Goal: Task Accomplishment & Management: Manage account settings

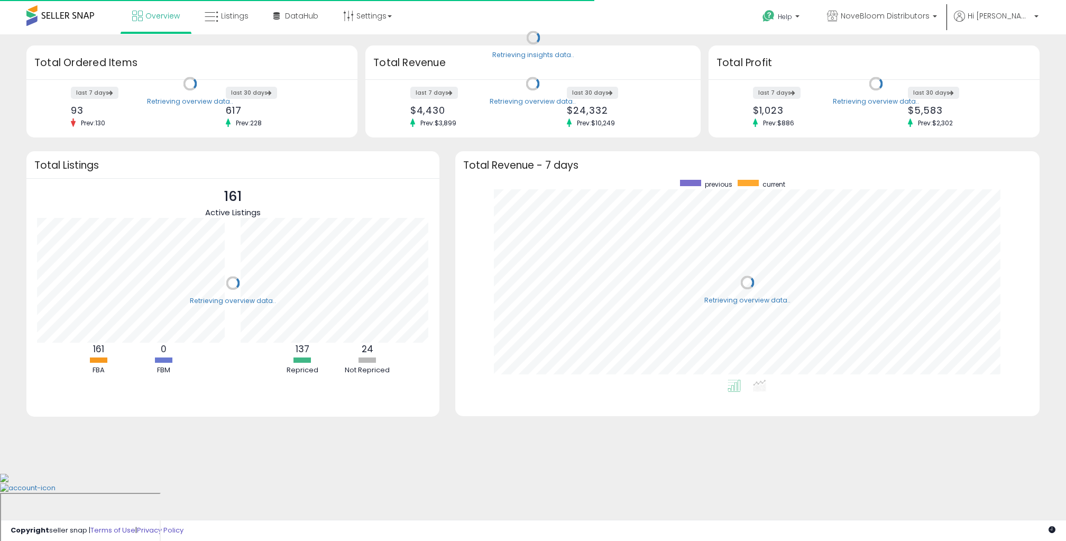
scroll to position [200, 563]
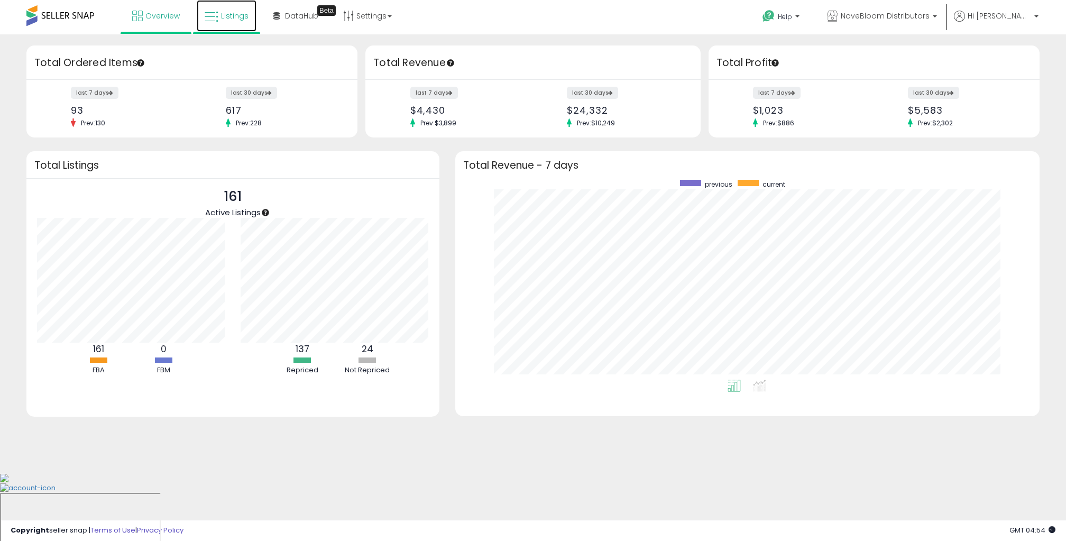
click at [234, 15] on span "Listings" at bounding box center [234, 16] width 27 height 11
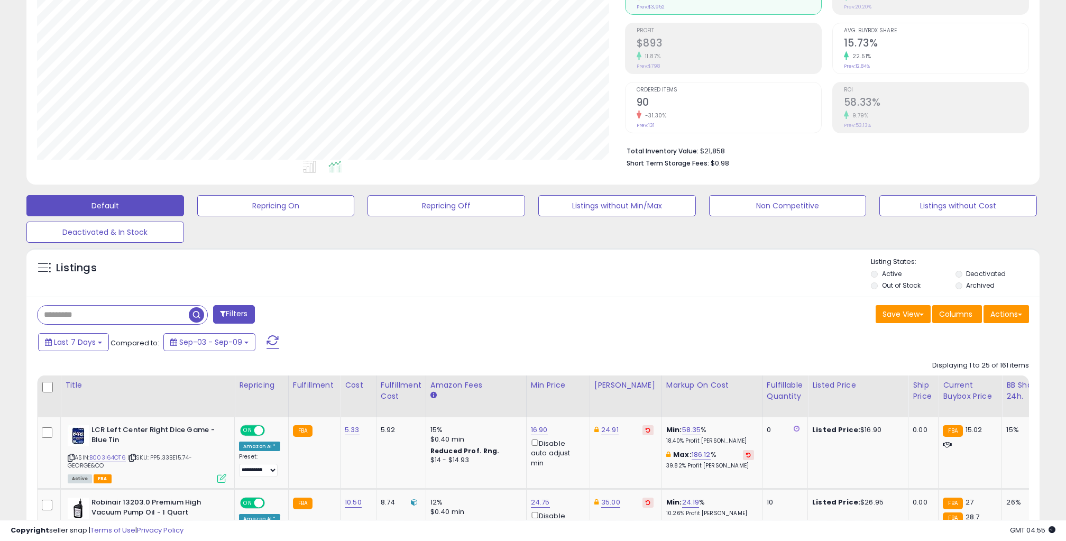
scroll to position [139, 0]
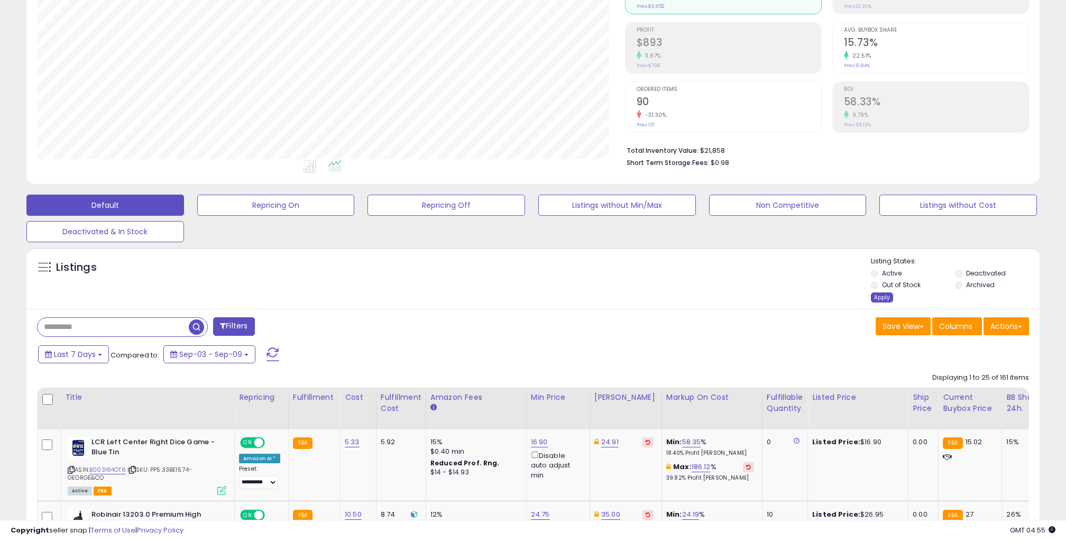
click at [879, 296] on div "Apply" at bounding box center [882, 297] width 22 height 10
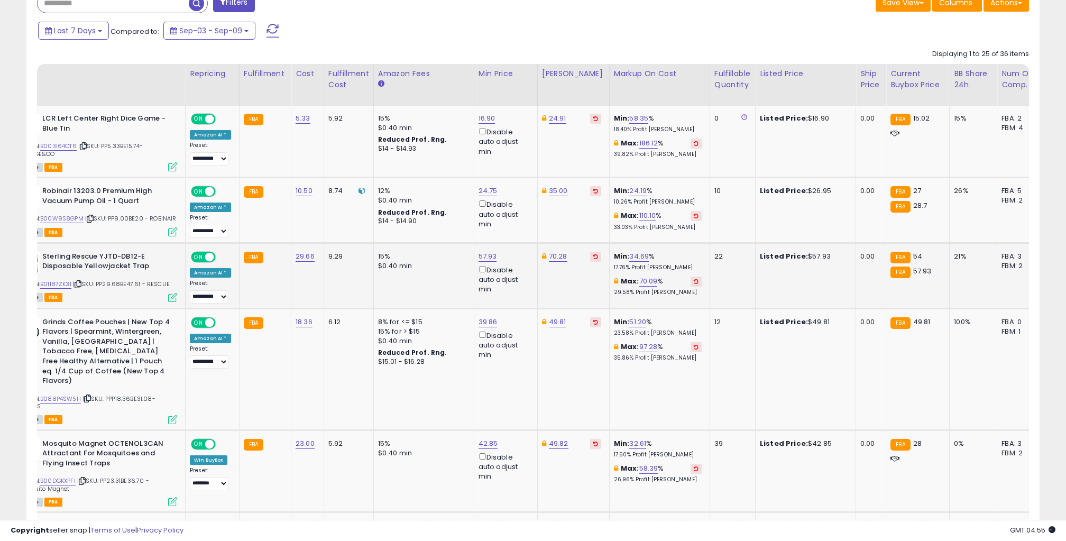
scroll to position [0, 0]
click at [481, 191] on link "24.75" at bounding box center [488, 191] width 19 height 11
click at [456, 157] on input "*****" at bounding box center [457, 155] width 94 height 18
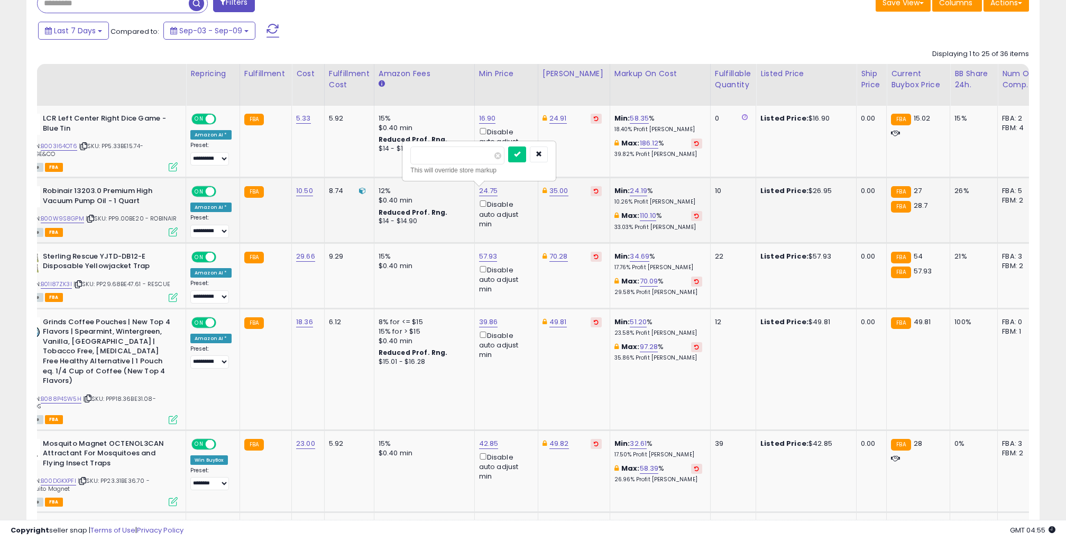
type input "**"
click button "submit" at bounding box center [517, 154] width 18 height 16
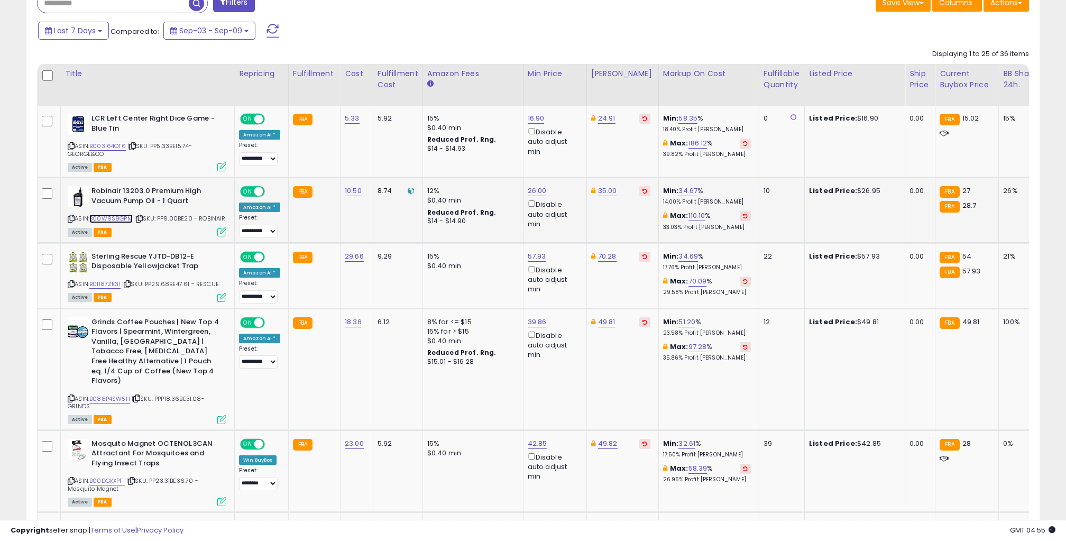
click at [123, 218] on link "B00W9S8GPM" at bounding box center [110, 218] width 43 height 9
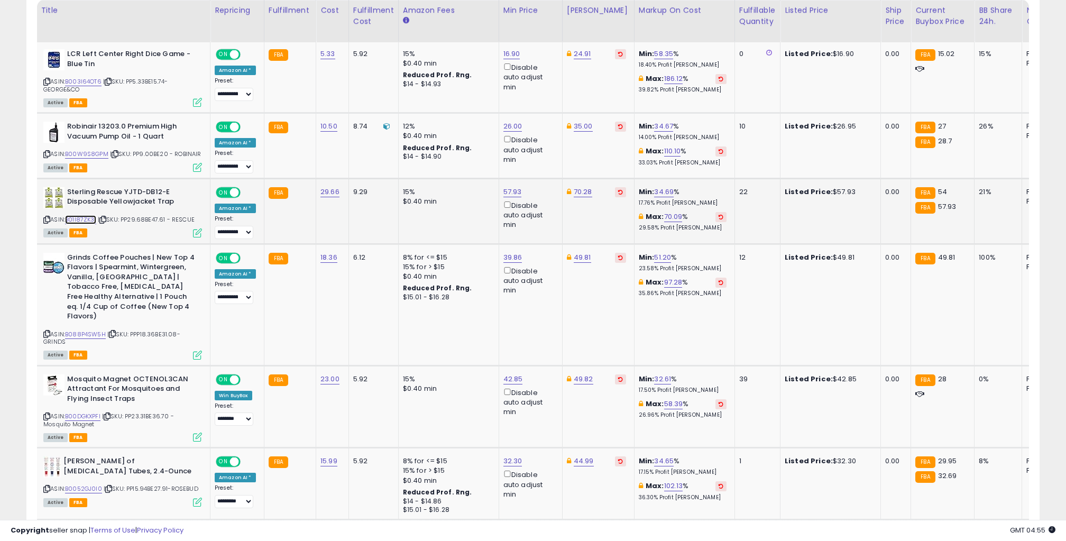
click at [89, 218] on link "B01I87ZK3I" at bounding box center [80, 219] width 31 height 9
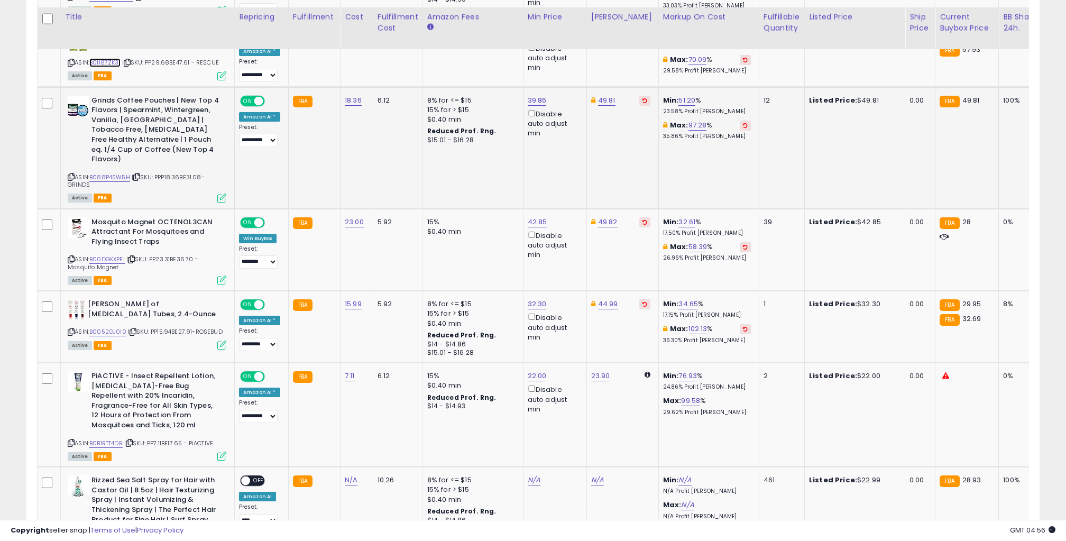
scroll to position [678, 0]
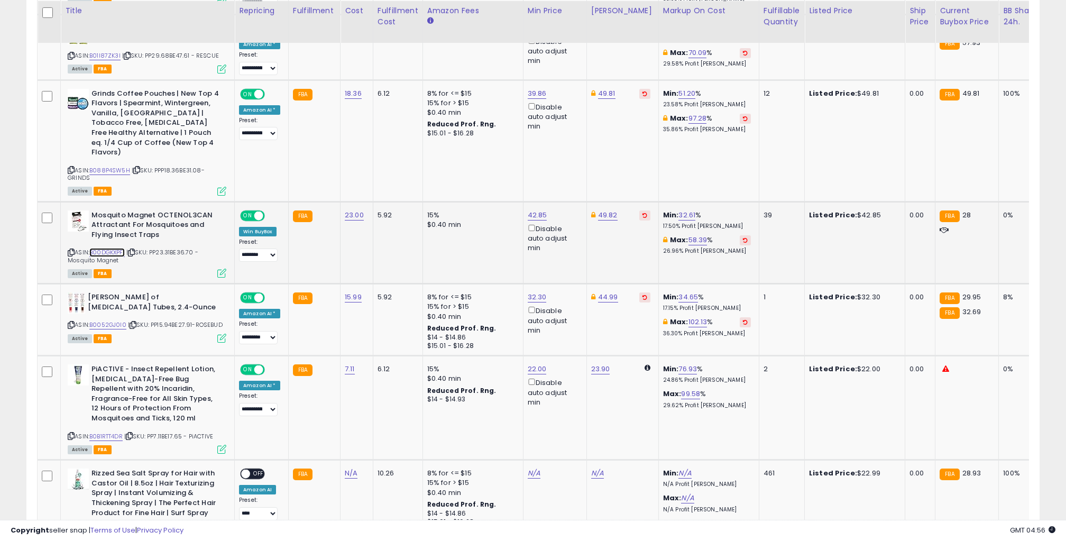
click at [122, 248] on link "B00DGKXPFI" at bounding box center [106, 252] width 35 height 9
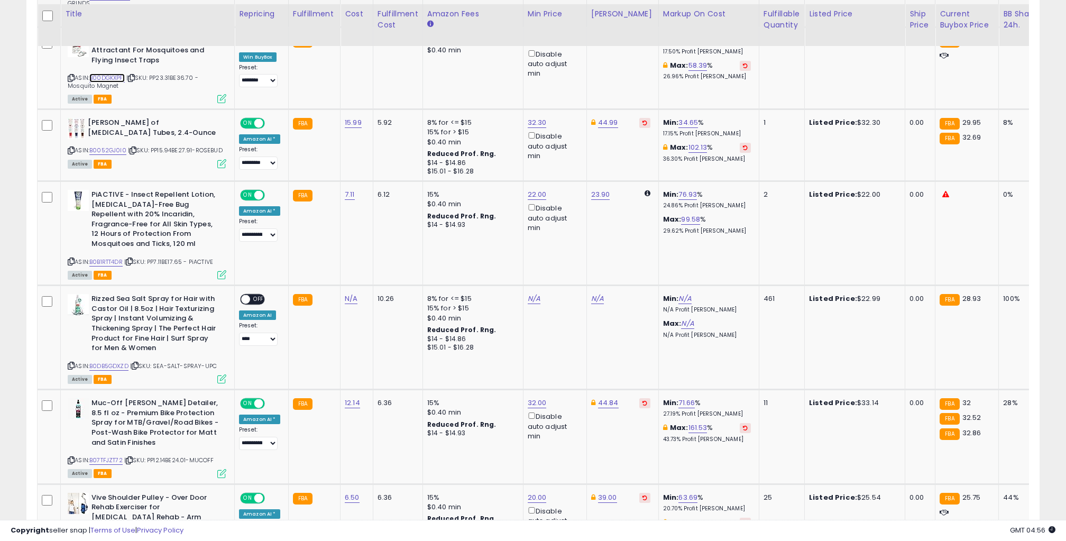
scroll to position [856, 0]
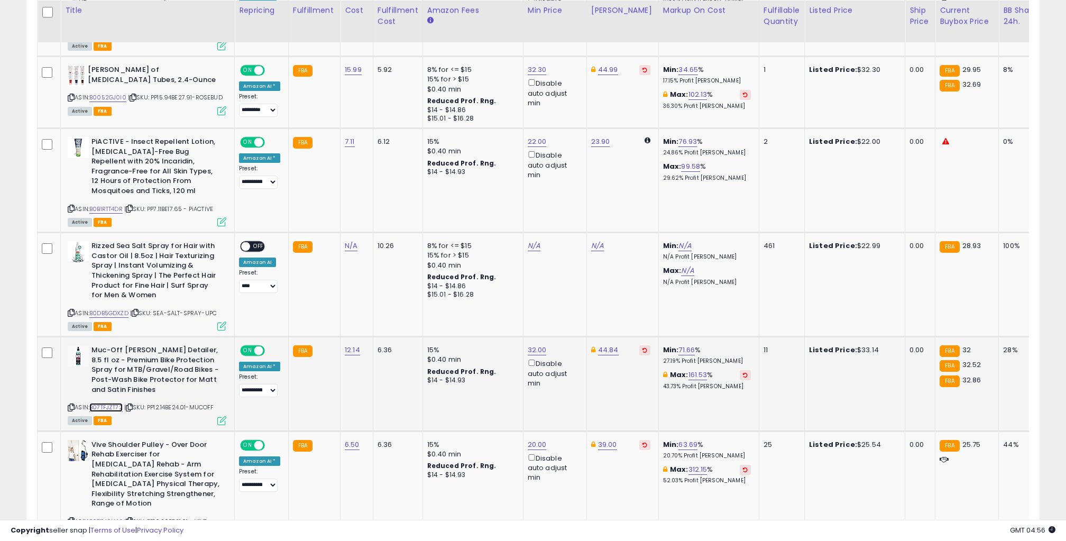
click at [118, 403] on link "B07TFJZT72" at bounding box center [105, 407] width 33 height 9
click at [663, 345] on div "Min: 71.66 % 27.19% Profit [PERSON_NAME]" at bounding box center [707, 355] width 88 height 20
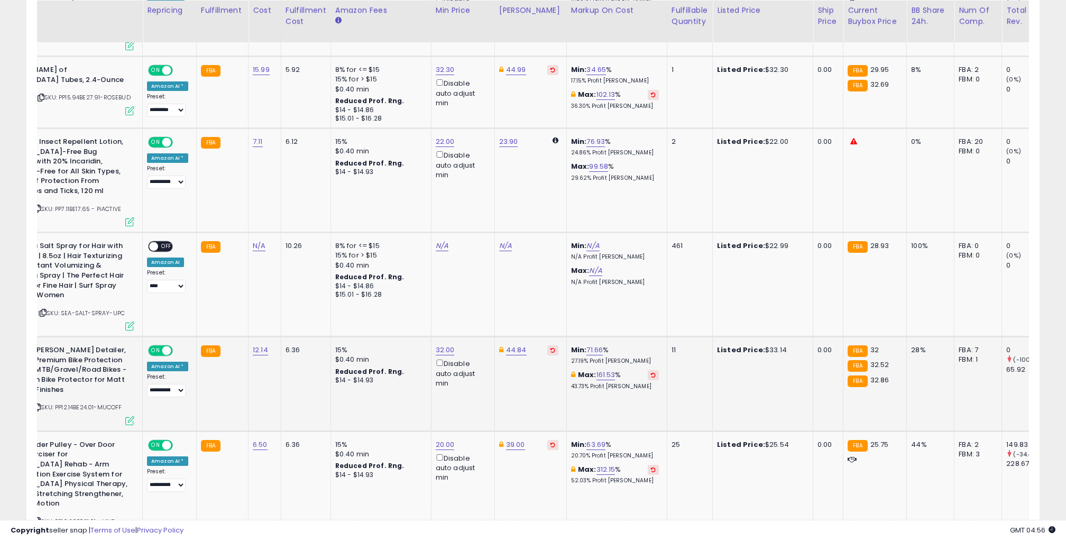
scroll to position [0, 229]
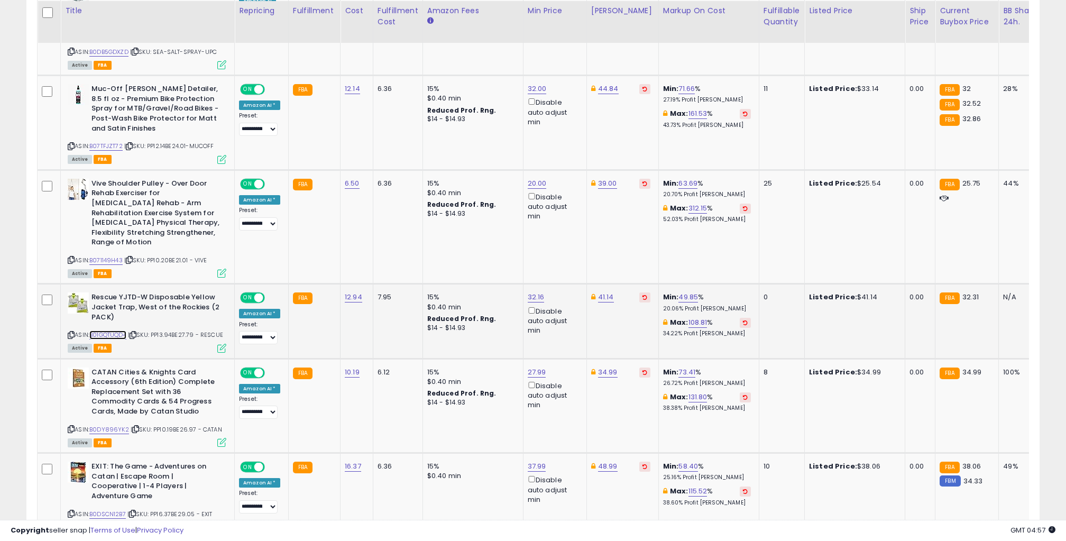
click at [110, 330] on link "B01GQTUQD4" at bounding box center [107, 334] width 37 height 9
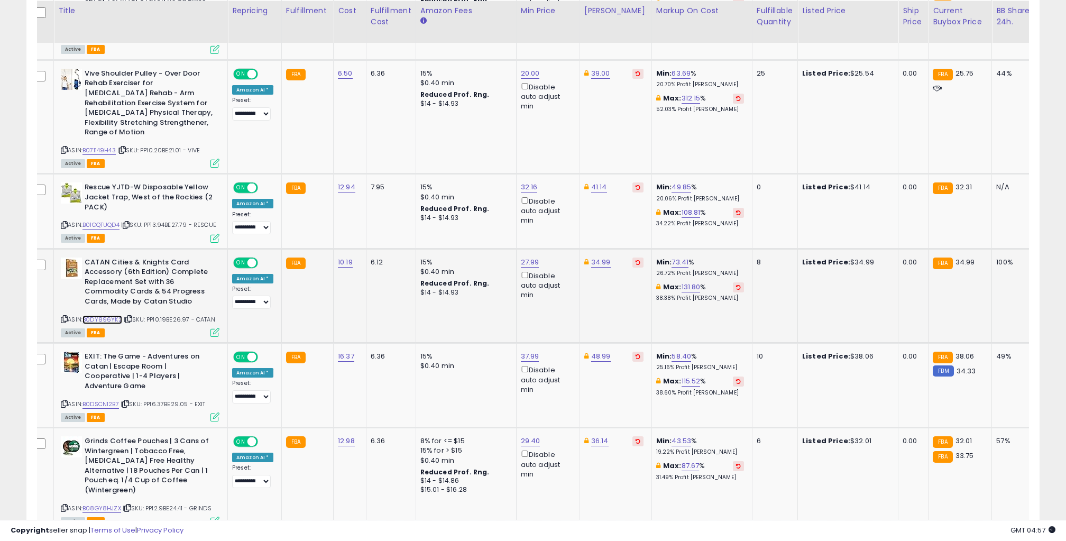
click at [106, 315] on link "B0DY896YK2" at bounding box center [102, 319] width 40 height 9
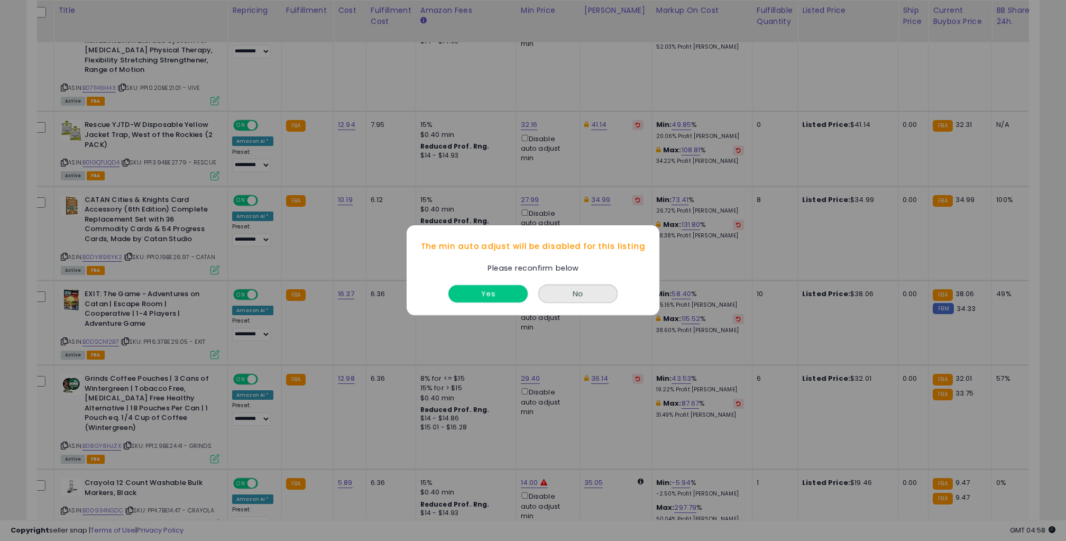
click at [511, 292] on button "Yes" at bounding box center [487, 294] width 79 height 17
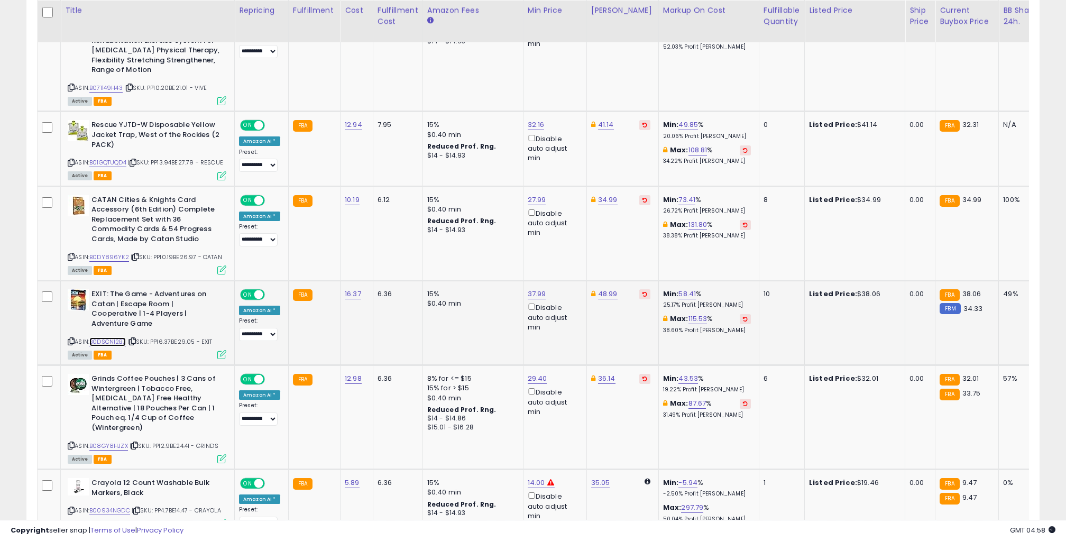
click at [101, 337] on link "B0DSCN12B7" at bounding box center [107, 341] width 36 height 9
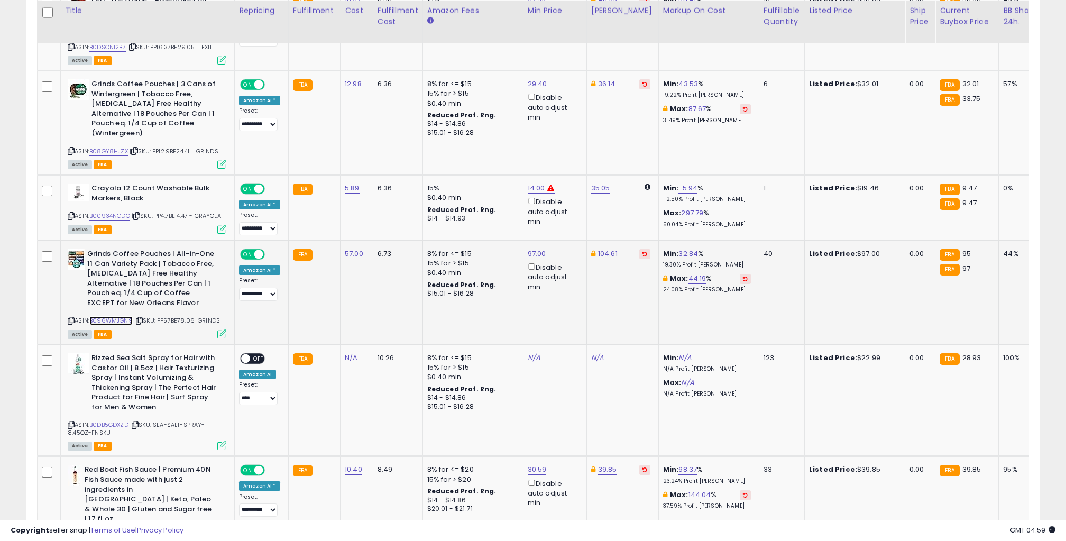
click at [120, 316] on link "B096WMJGN9" at bounding box center [110, 320] width 43 height 9
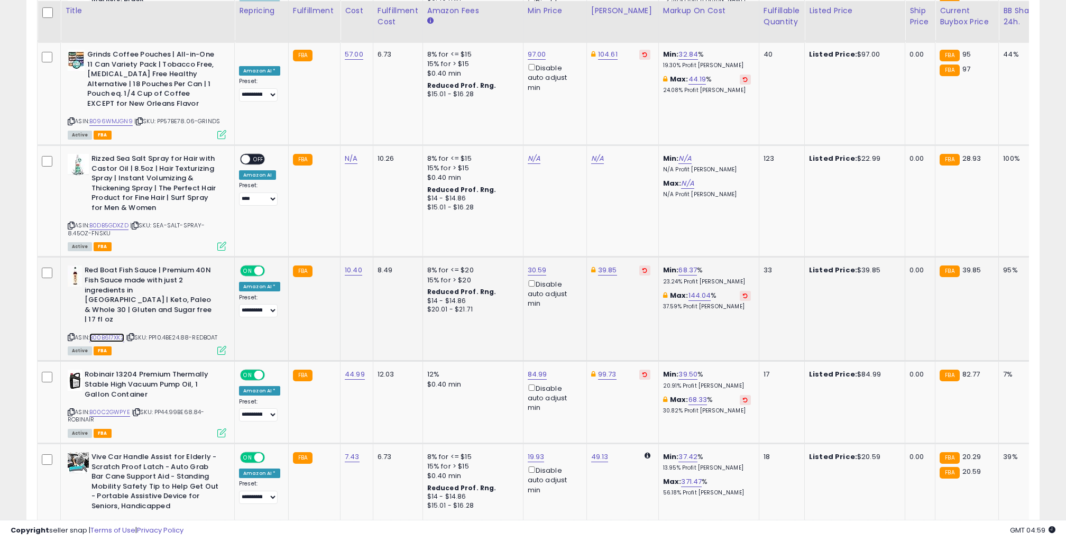
click at [111, 333] on link "B00B617XK2" at bounding box center [106, 337] width 35 height 9
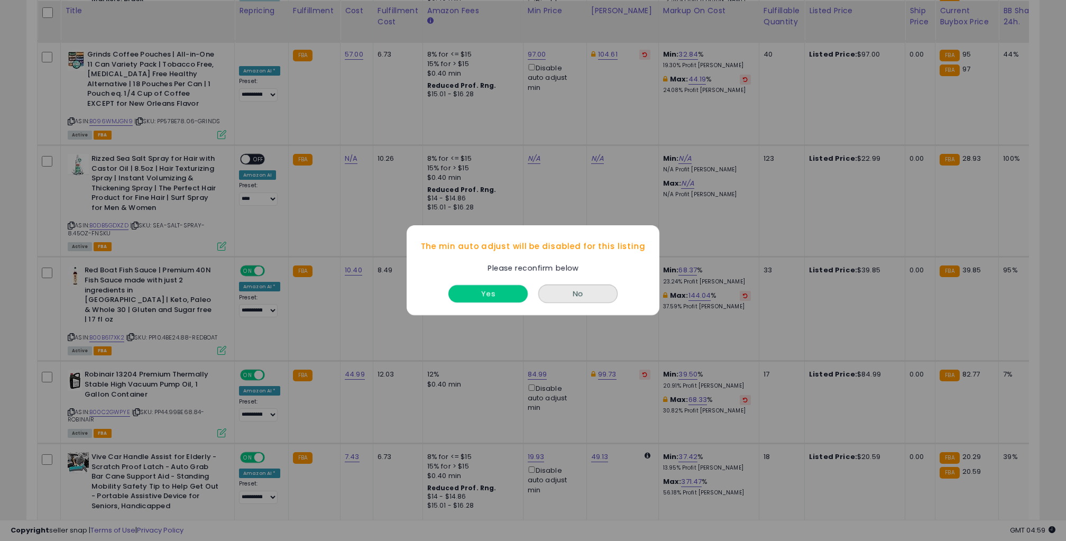
click at [503, 288] on button "Yes" at bounding box center [487, 294] width 79 height 17
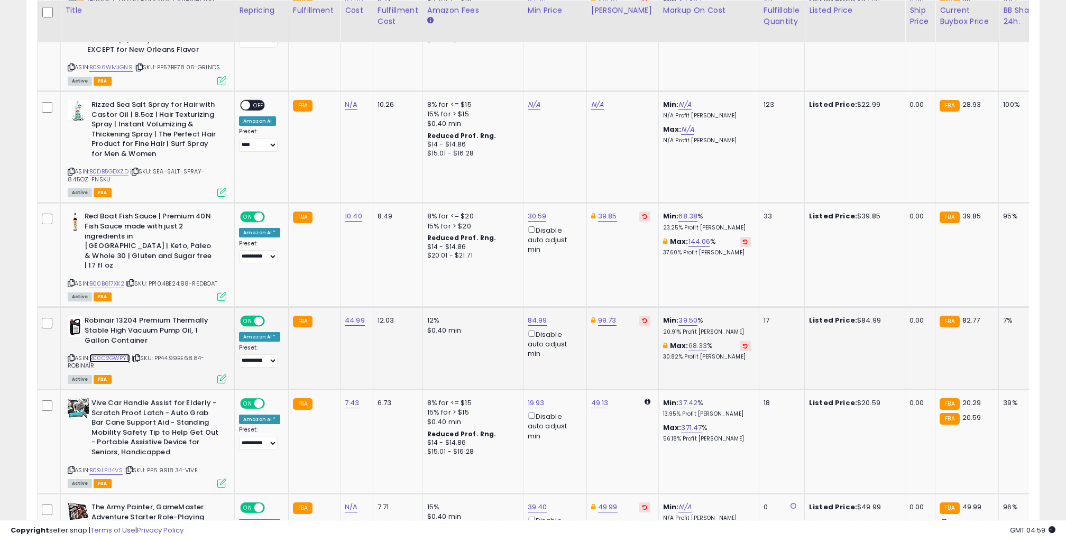
click at [121, 354] on link "B00C2GWPYE" at bounding box center [109, 358] width 41 height 9
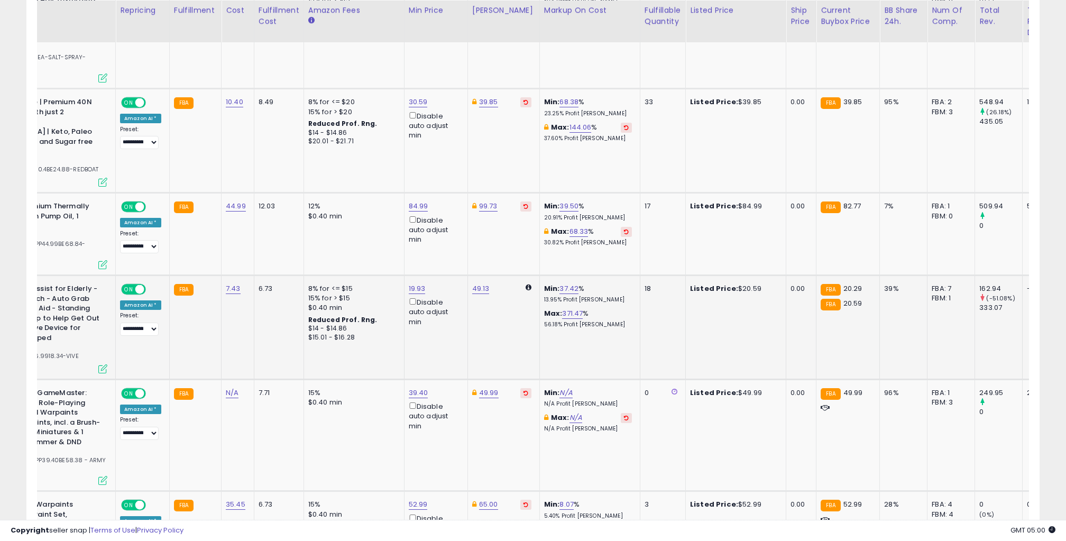
scroll to position [0, 131]
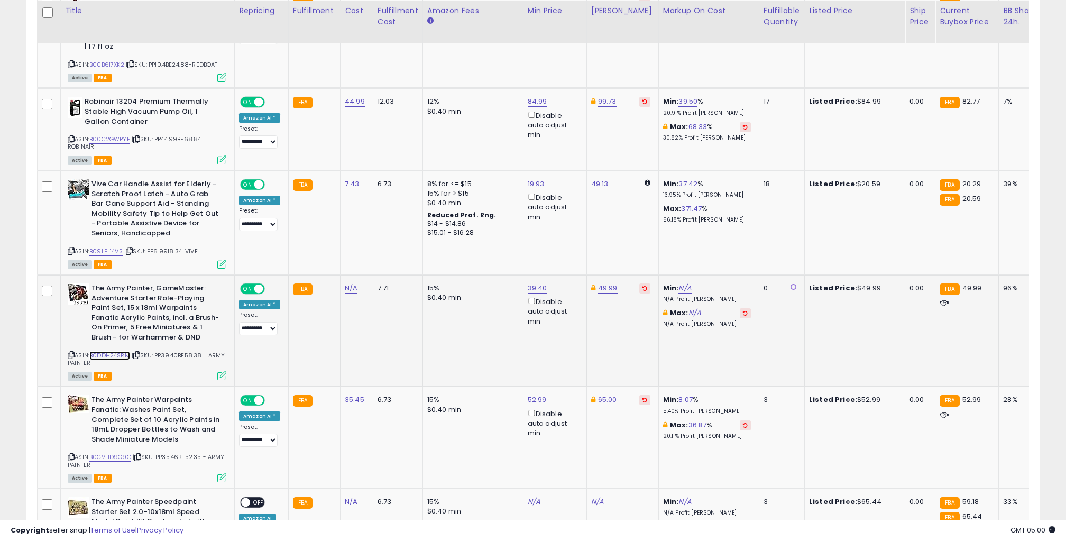
click at [112, 351] on link "B0DDH24SRM" at bounding box center [109, 355] width 41 height 9
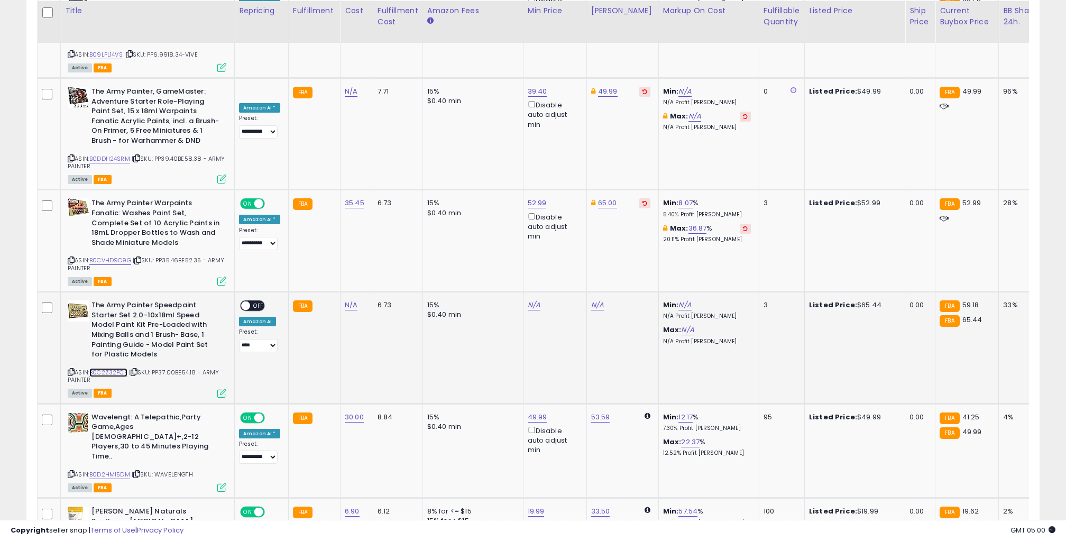
click at [115, 368] on link "B0C2Z32FCB" at bounding box center [108, 372] width 38 height 9
click at [347, 300] on link "N/A" at bounding box center [351, 305] width 13 height 11
type input "**"
click button "submit" at bounding box center [382, 225] width 18 height 16
click at [531, 300] on link "N/A" at bounding box center [534, 305] width 13 height 11
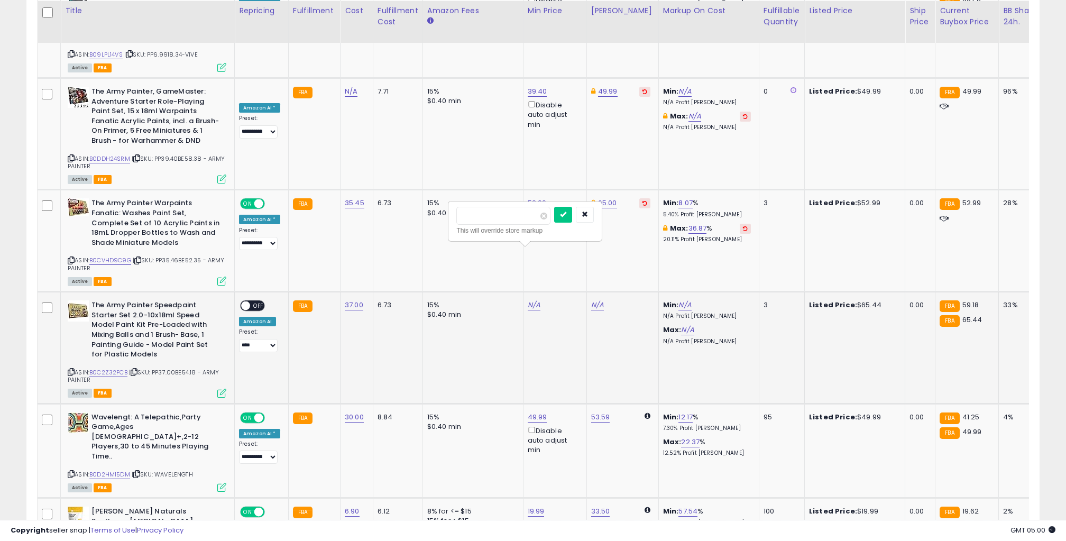
type input "**"
click button "submit" at bounding box center [563, 215] width 18 height 16
click at [250, 301] on span "OFF" at bounding box center [258, 305] width 17 height 9
click at [252, 339] on select "**********" at bounding box center [258, 345] width 39 height 13
select select "**********"
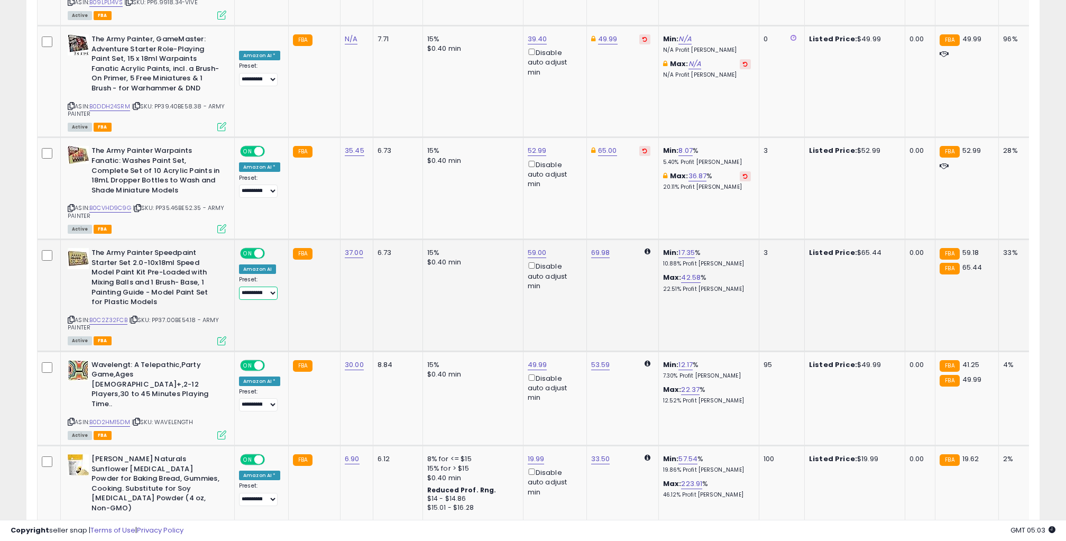
scroll to position [2369, 0]
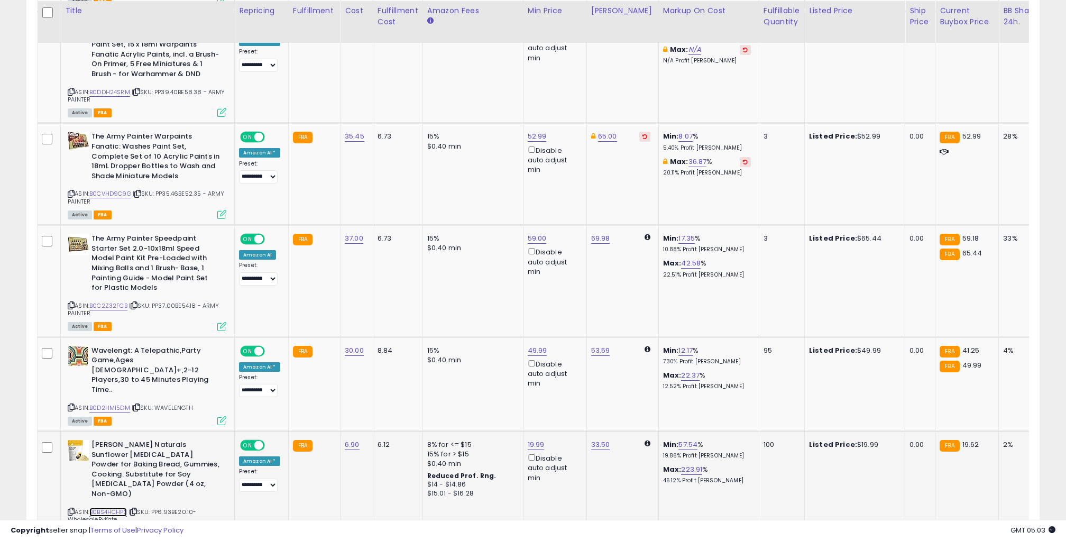
click at [117, 508] on link "B0BS4HCHPX" at bounding box center [108, 512] width 38 height 9
click at [533, 439] on link "19.99" at bounding box center [536, 444] width 17 height 11
type input "*****"
click button "submit" at bounding box center [565, 334] width 18 height 16
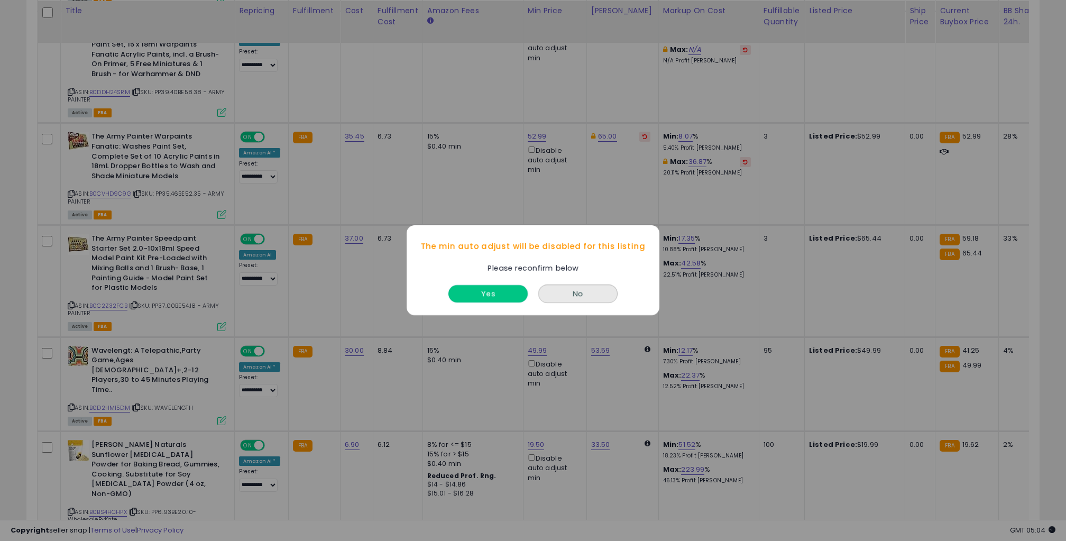
click at [500, 287] on button "Yes" at bounding box center [487, 294] width 79 height 17
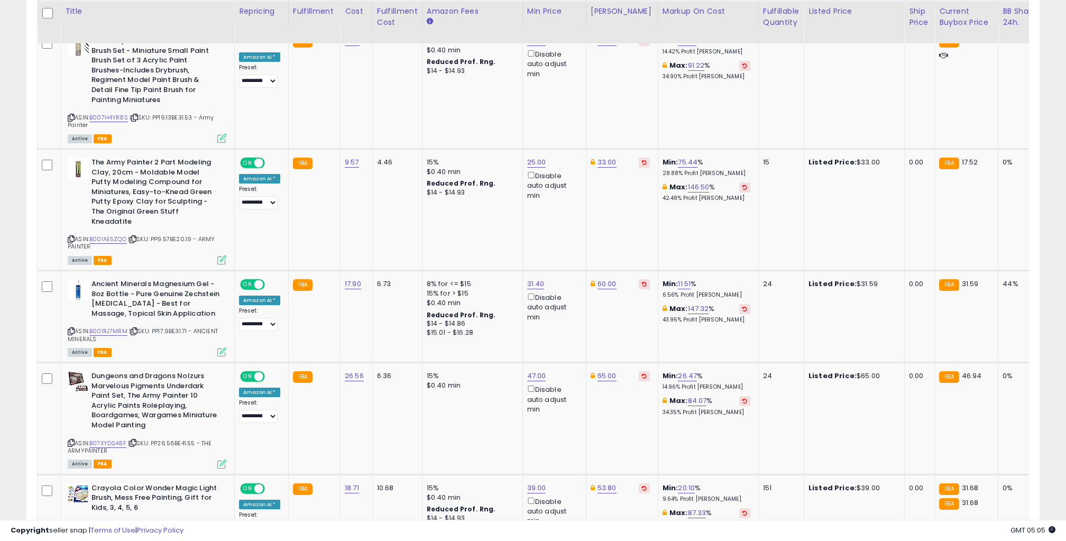
scroll to position [528, 0]
click at [123, 326] on link "B001RJ7MRM" at bounding box center [108, 330] width 38 height 9
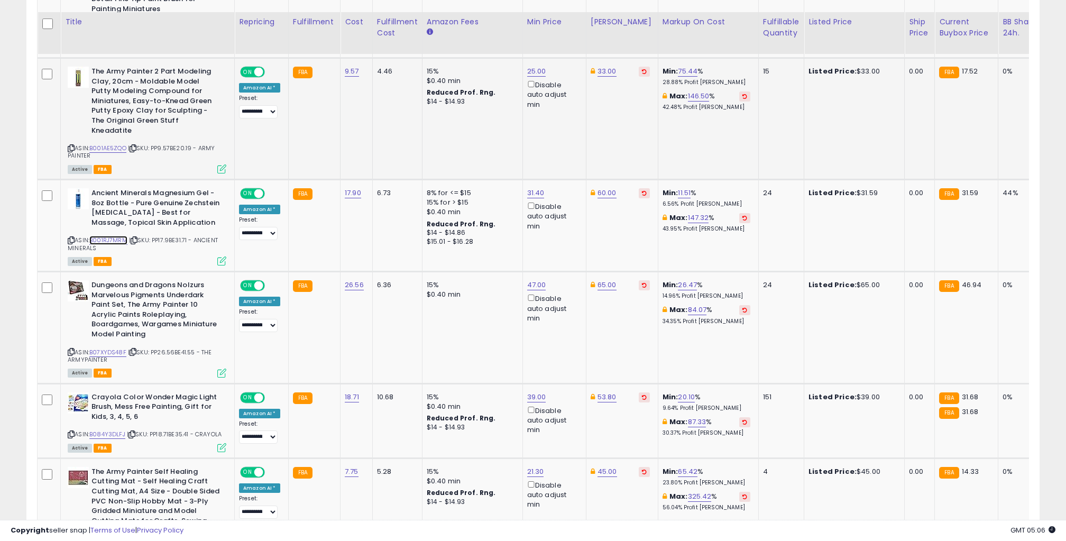
scroll to position [631, 0]
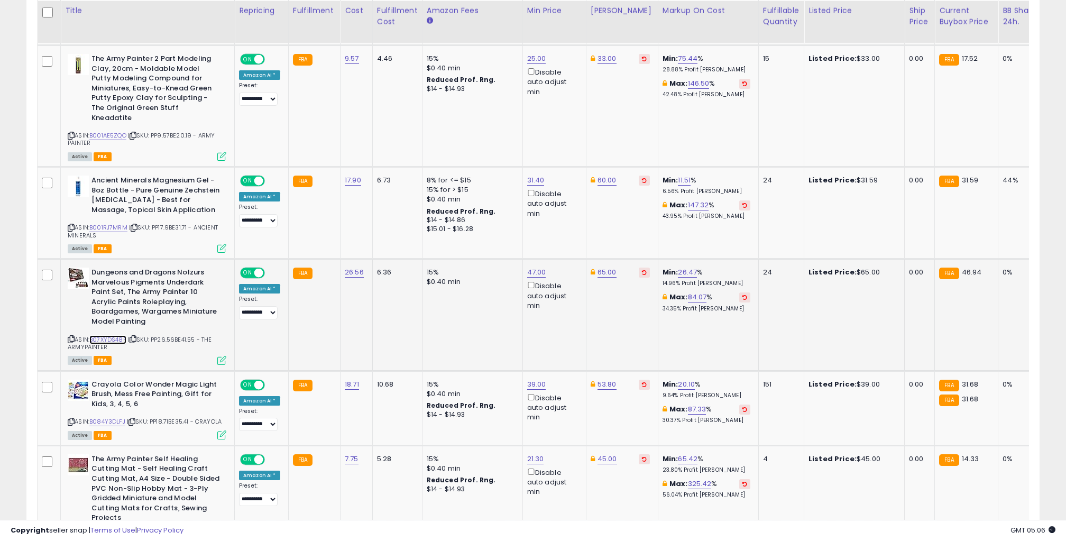
click at [118, 335] on link "B07XYDS48F" at bounding box center [107, 339] width 37 height 9
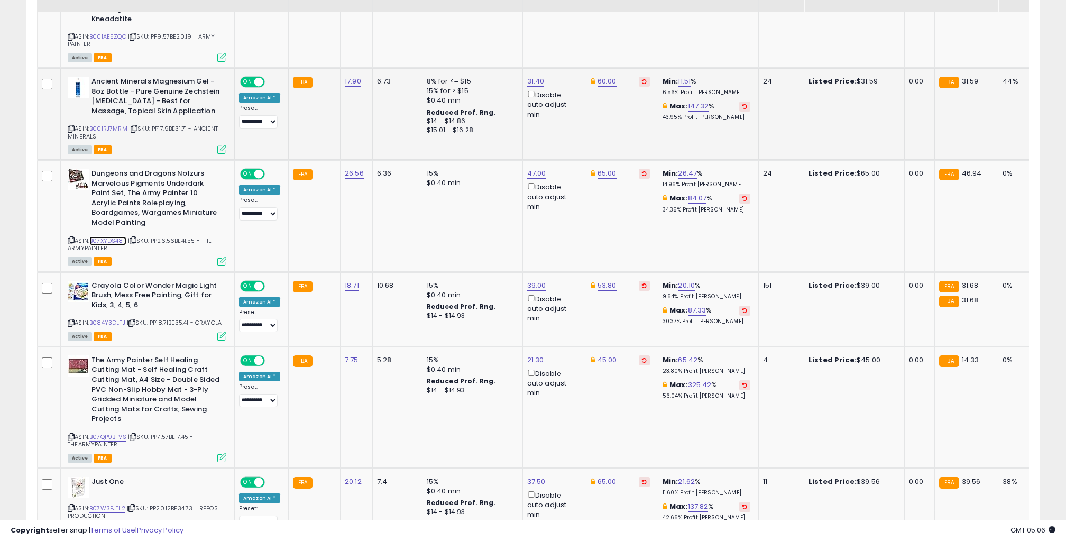
scroll to position [731, 0]
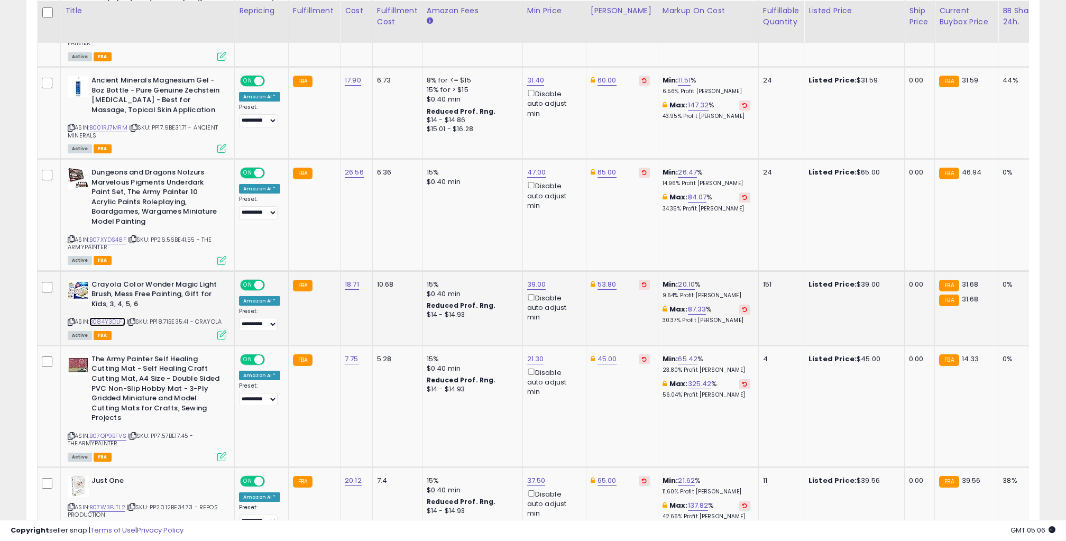
click at [114, 317] on link "B084Y3DLFJ" at bounding box center [107, 321] width 36 height 9
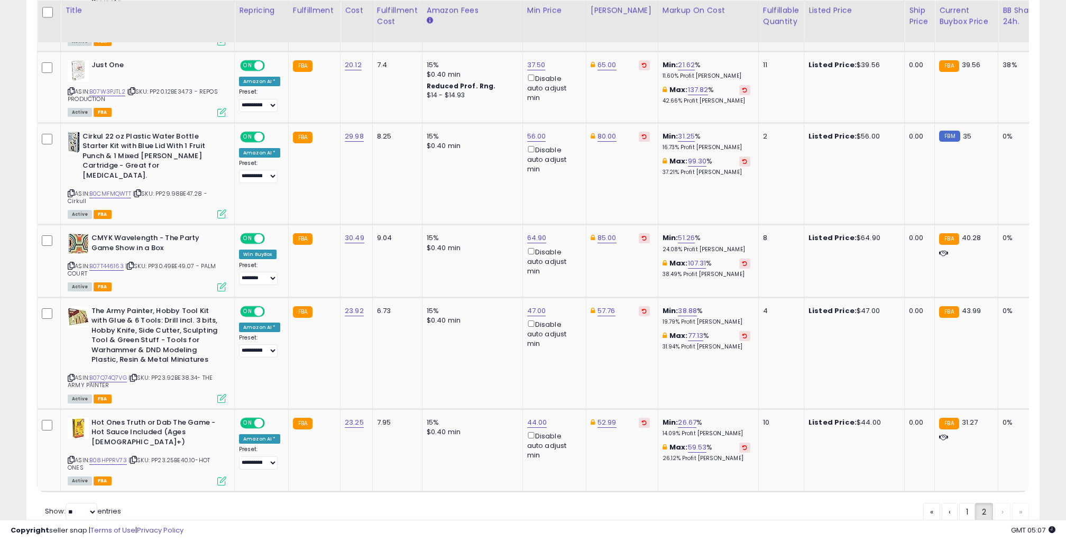
scroll to position [1147, 0]
